Goal: Information Seeking & Learning: Learn about a topic

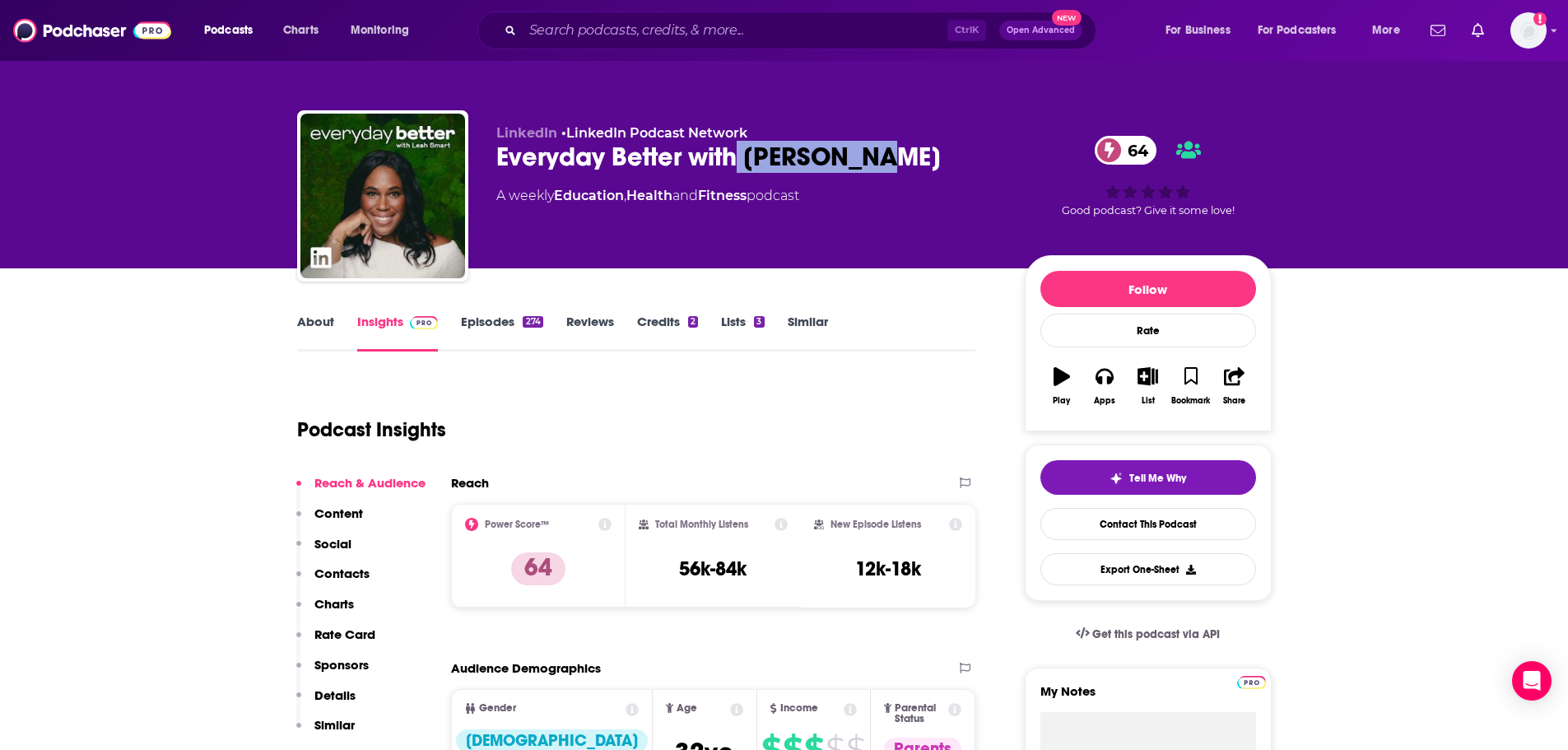
drag, startPoint x: 915, startPoint y: 161, endPoint x: 736, endPoint y: 143, distance: 179.9
click at [736, 143] on div "Everyday Better with [PERSON_NAME] 64" at bounding box center [747, 157] width 502 height 32
copy h2 "[PERSON_NAME]"
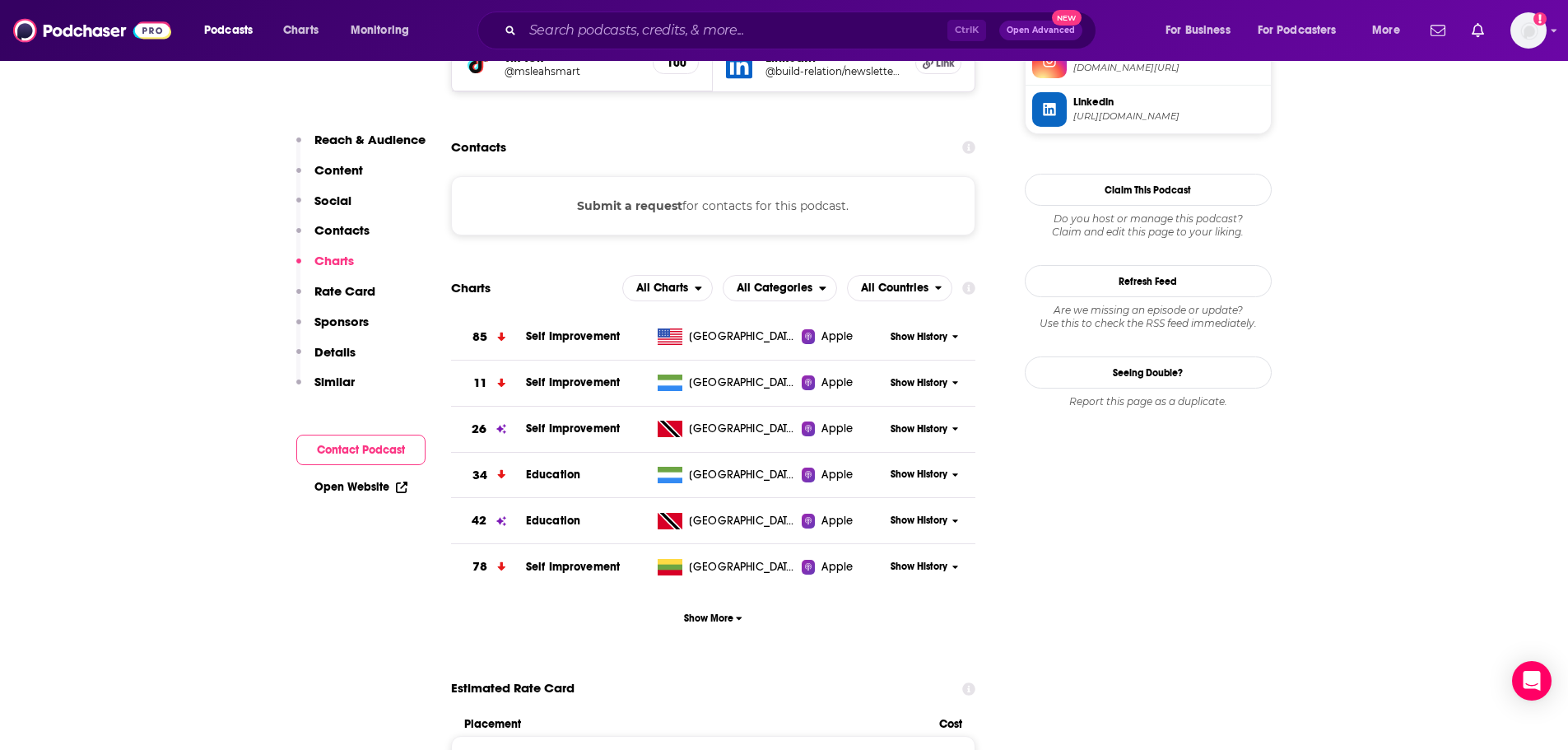
scroll to position [1729, 0]
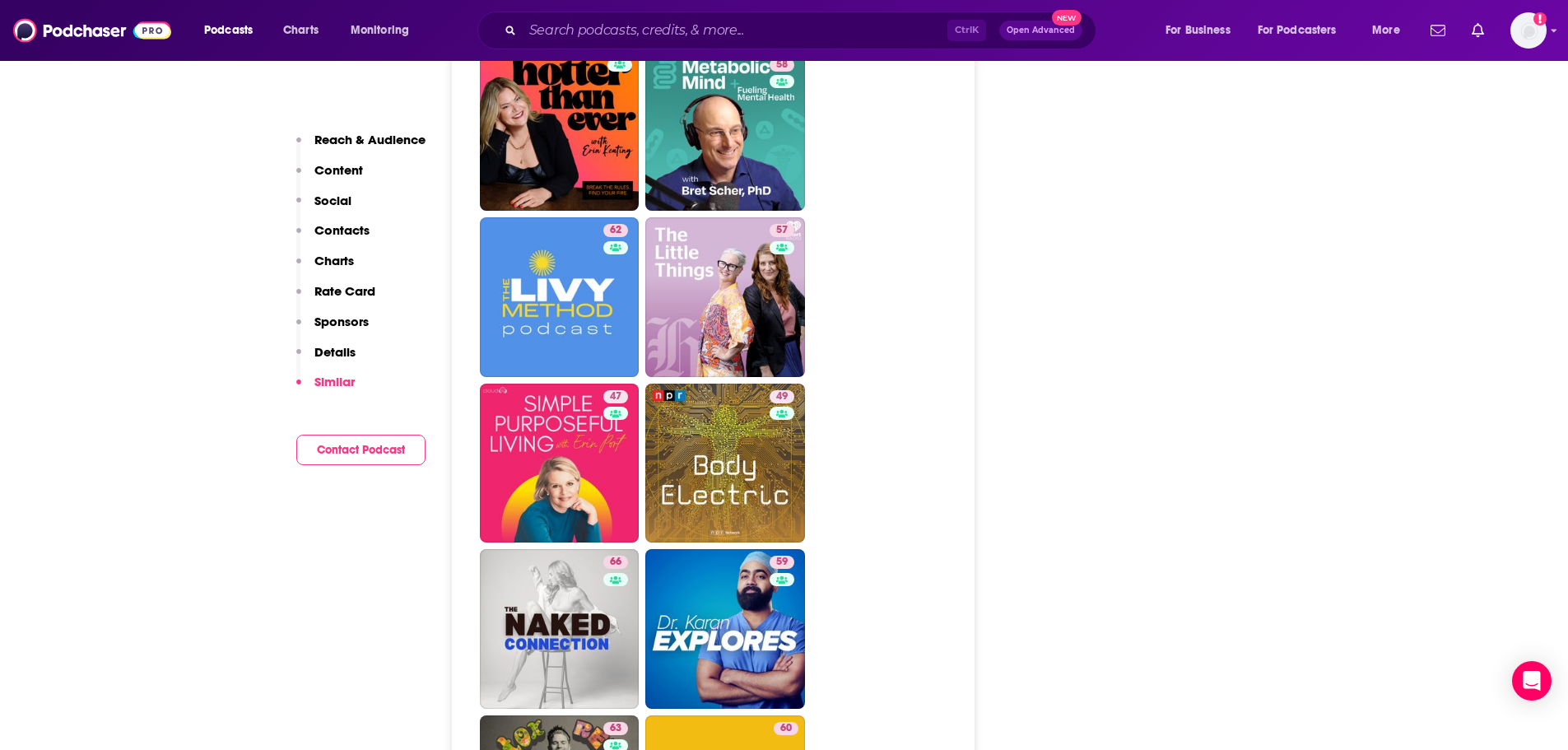
scroll to position [4612, 0]
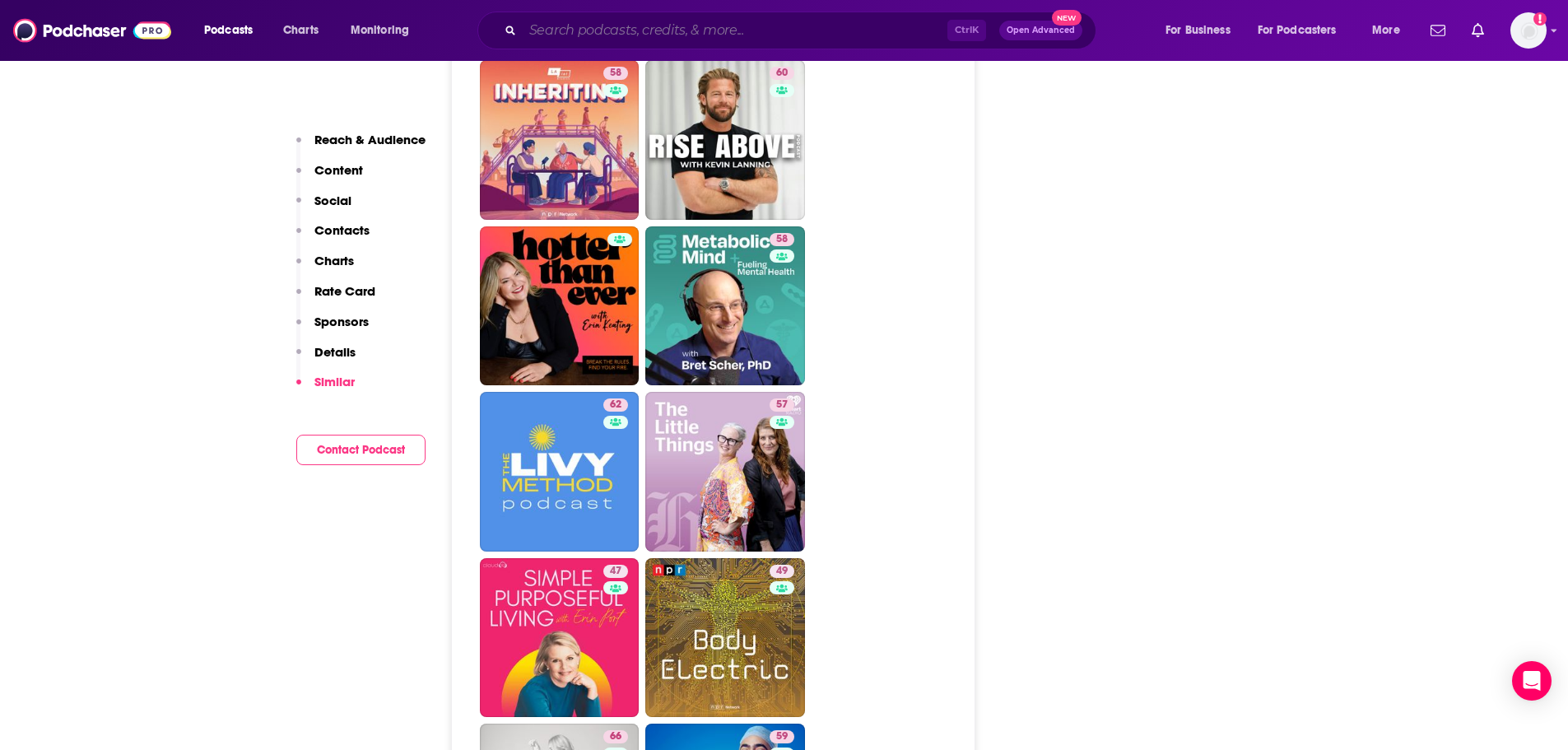
click at [679, 36] on input "Search podcasts, credits, & more..." at bounding box center [735, 30] width 424 height 26
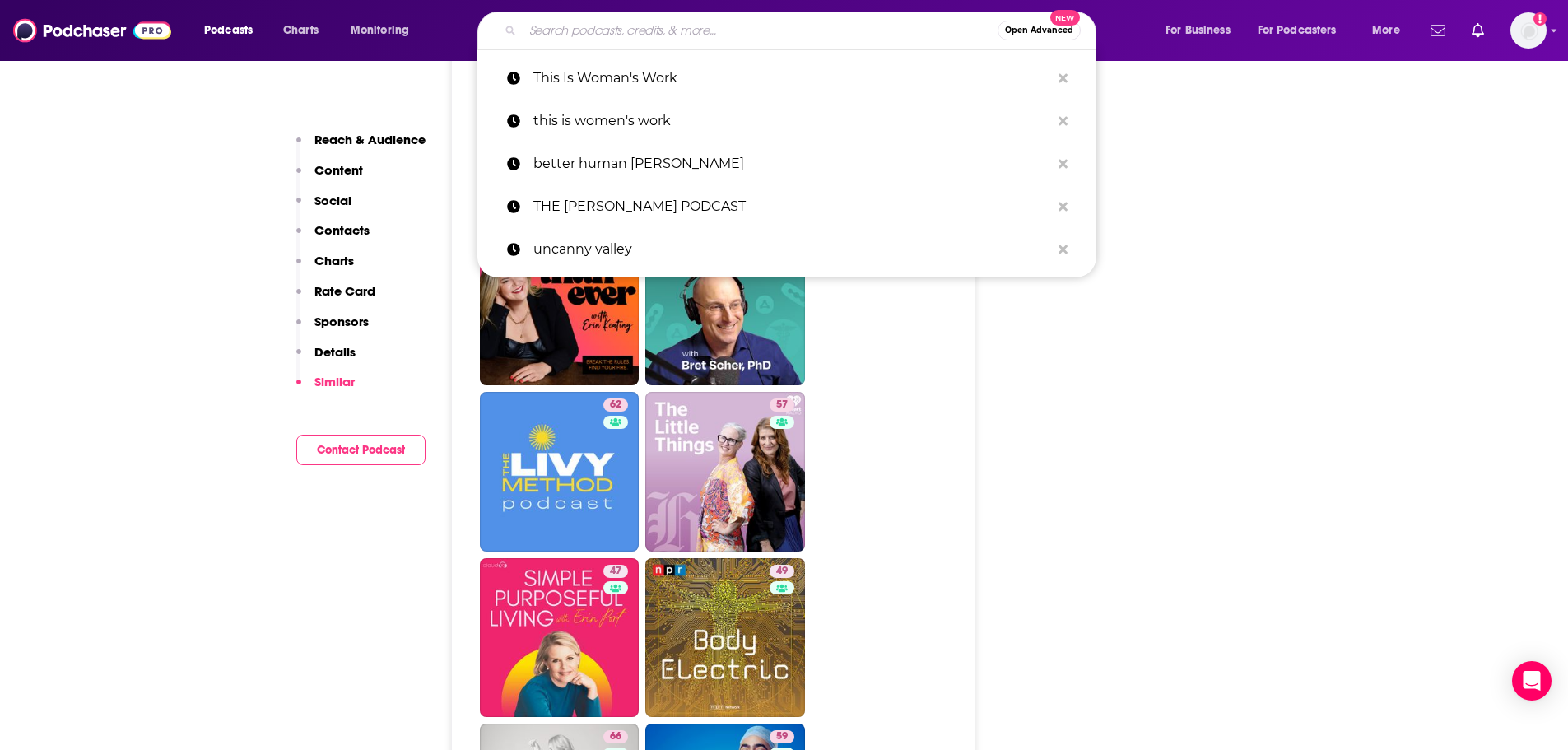
paste input "Midlife Muse: Things Your Mother Never Told You"
type input "Midlife Muse: Things Your Mother Never Told You"
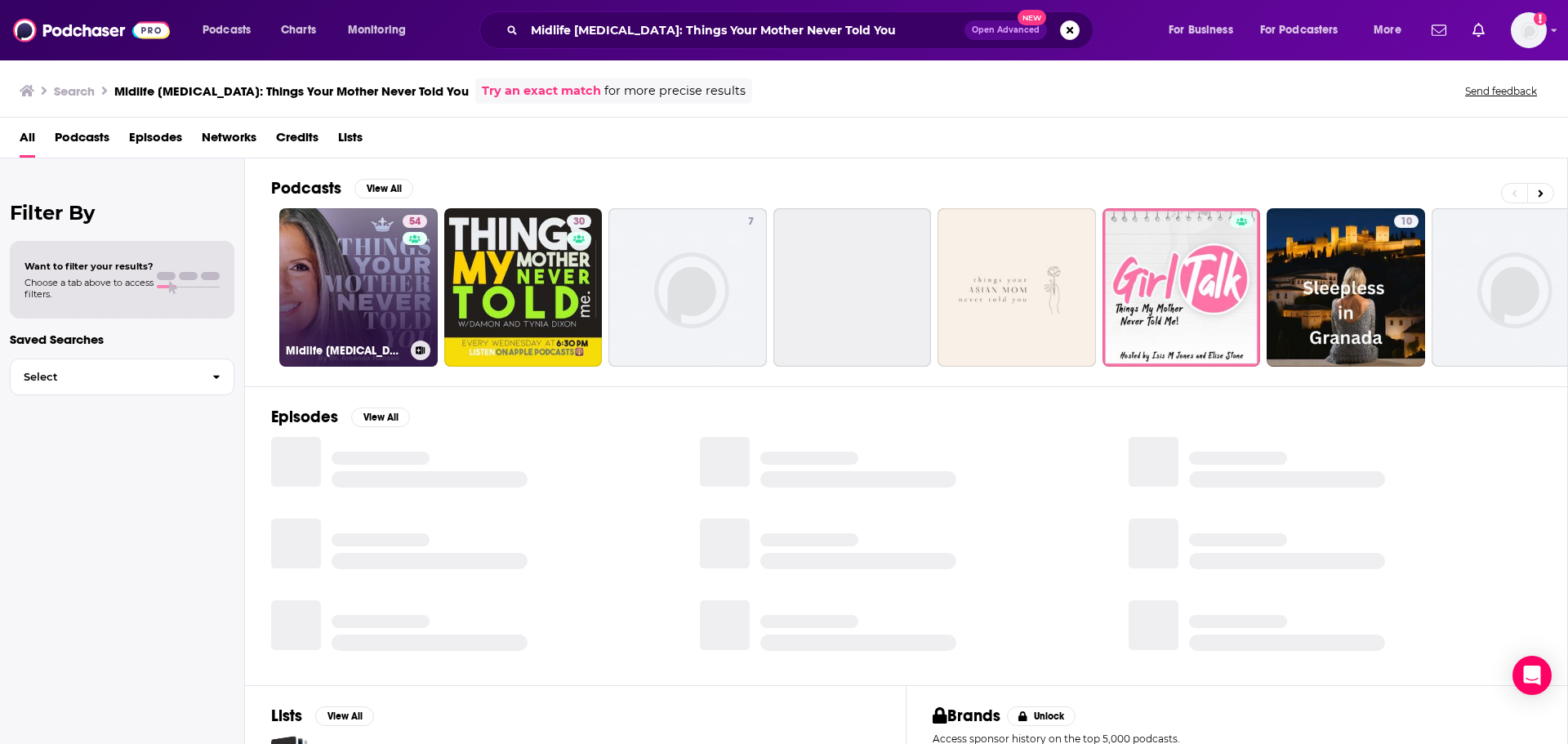
click at [334, 228] on link "54 Midlife Muse: Things Your Mother Never Told You" at bounding box center [358, 288] width 159 height 159
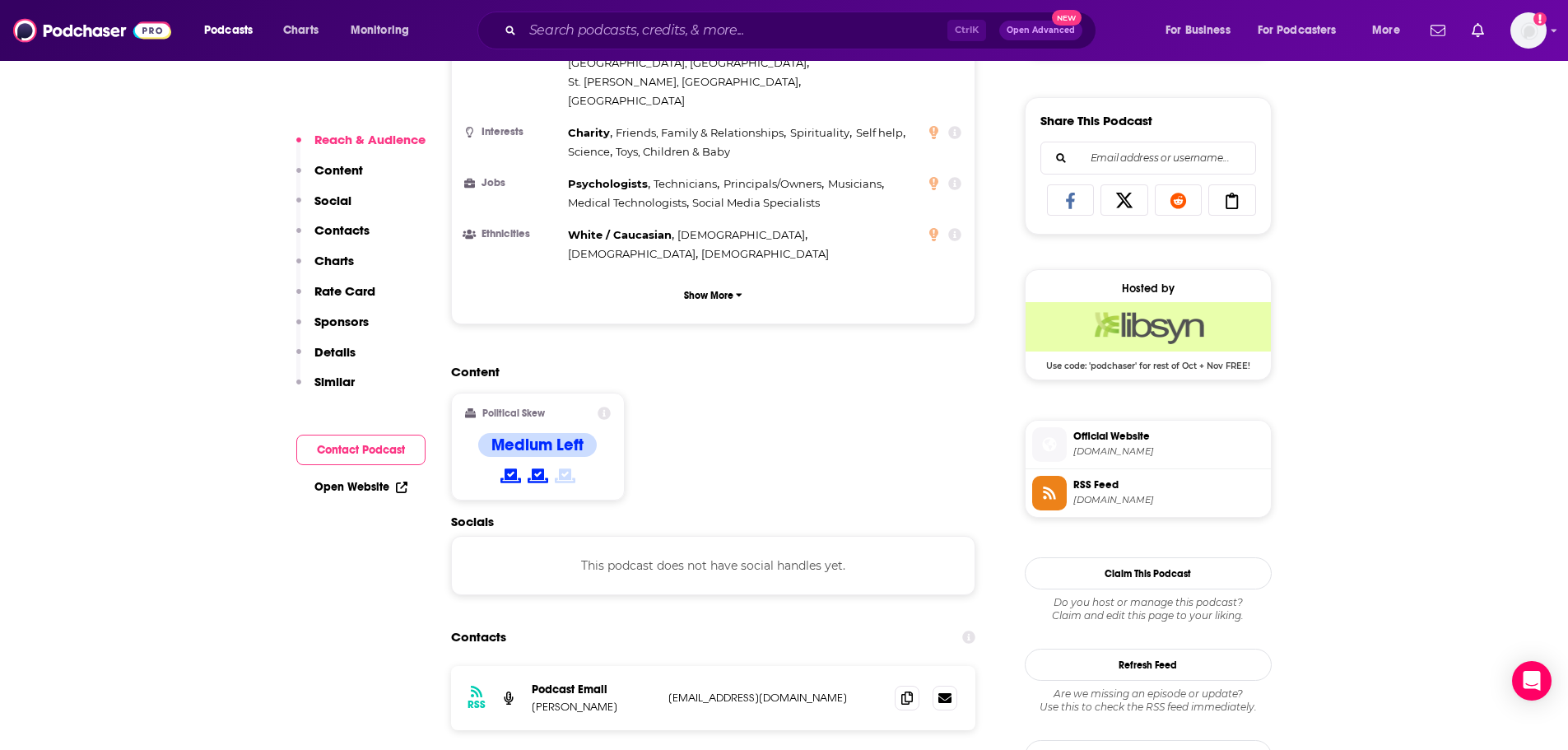
scroll to position [1235, 0]
